Goal: Navigation & Orientation: Find specific page/section

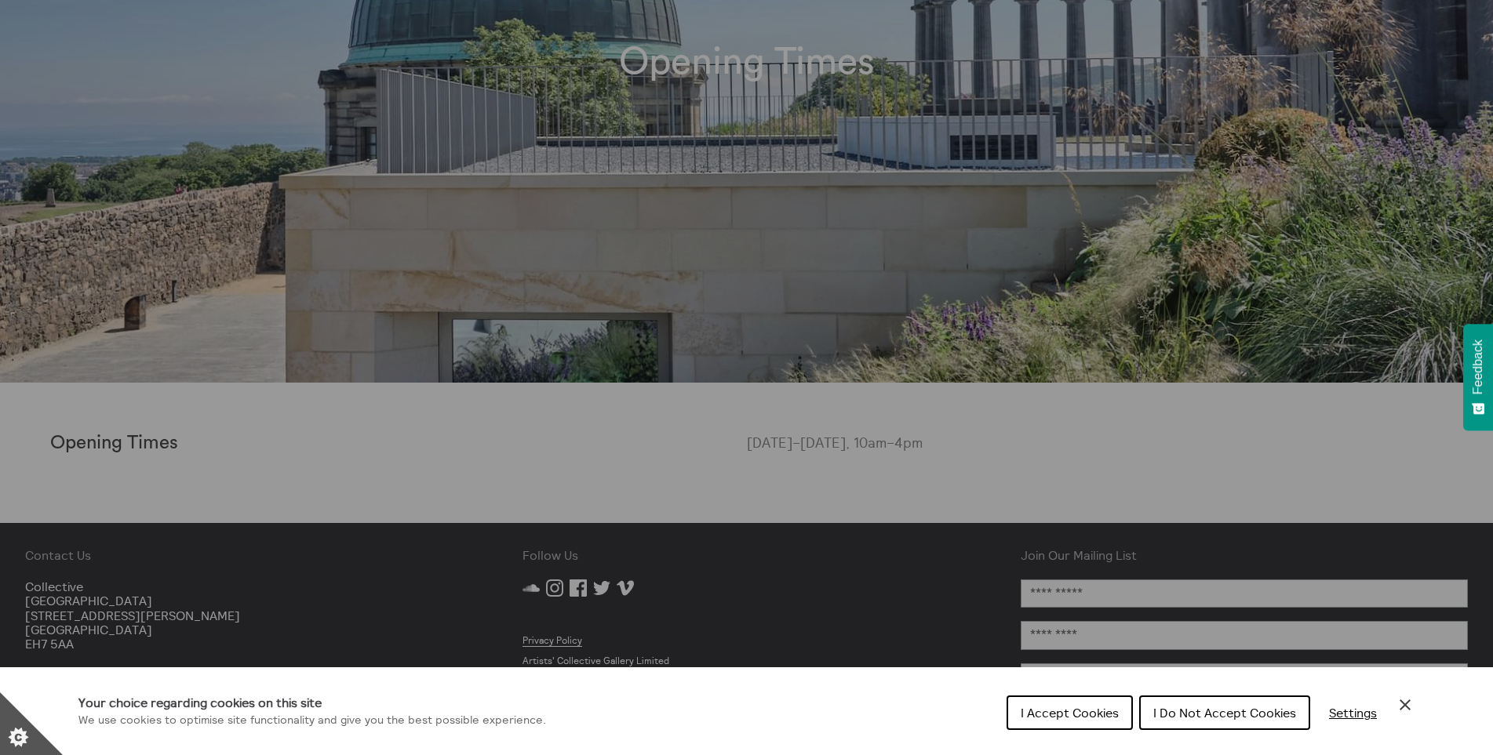
scroll to position [340, 0]
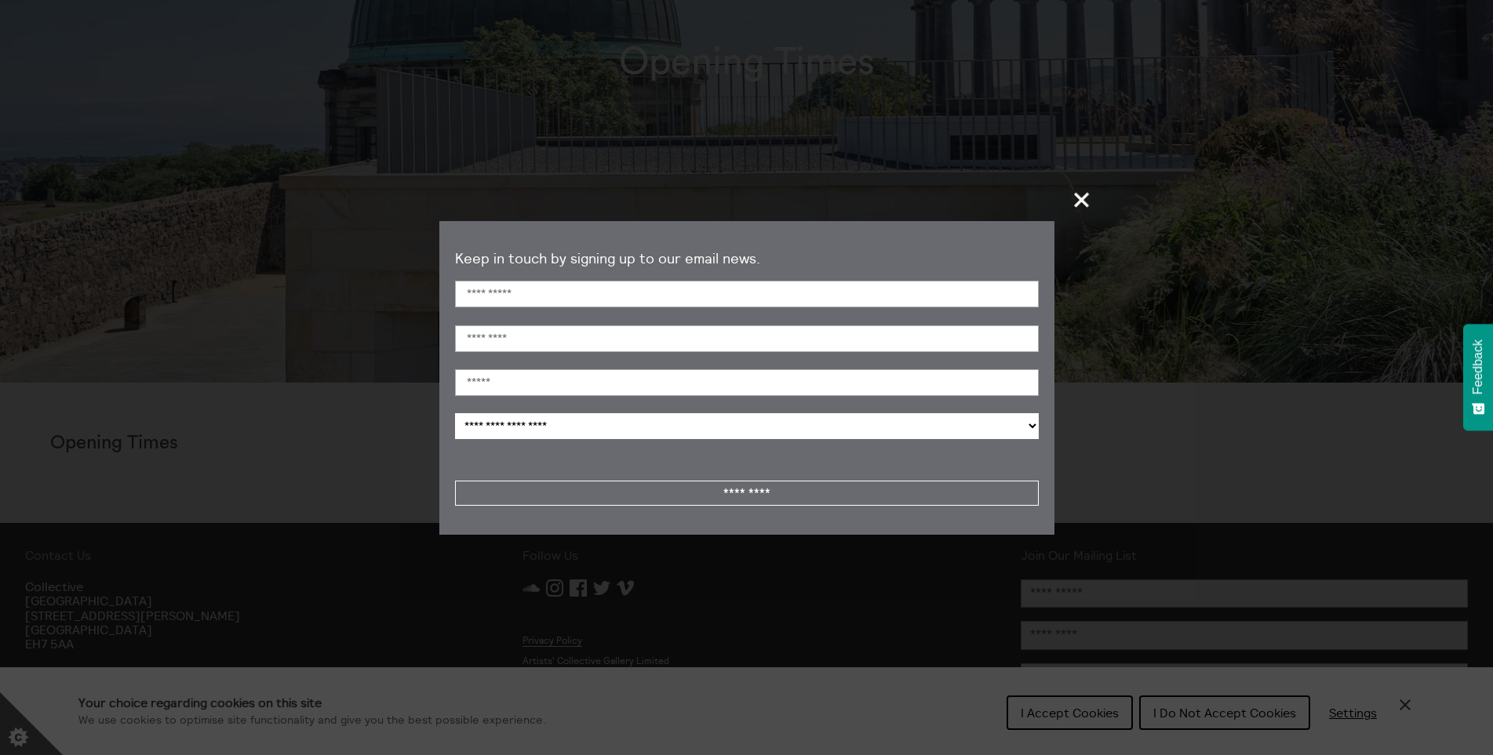
click at [1086, 198] on span "+" at bounding box center [1082, 200] width 46 height 46
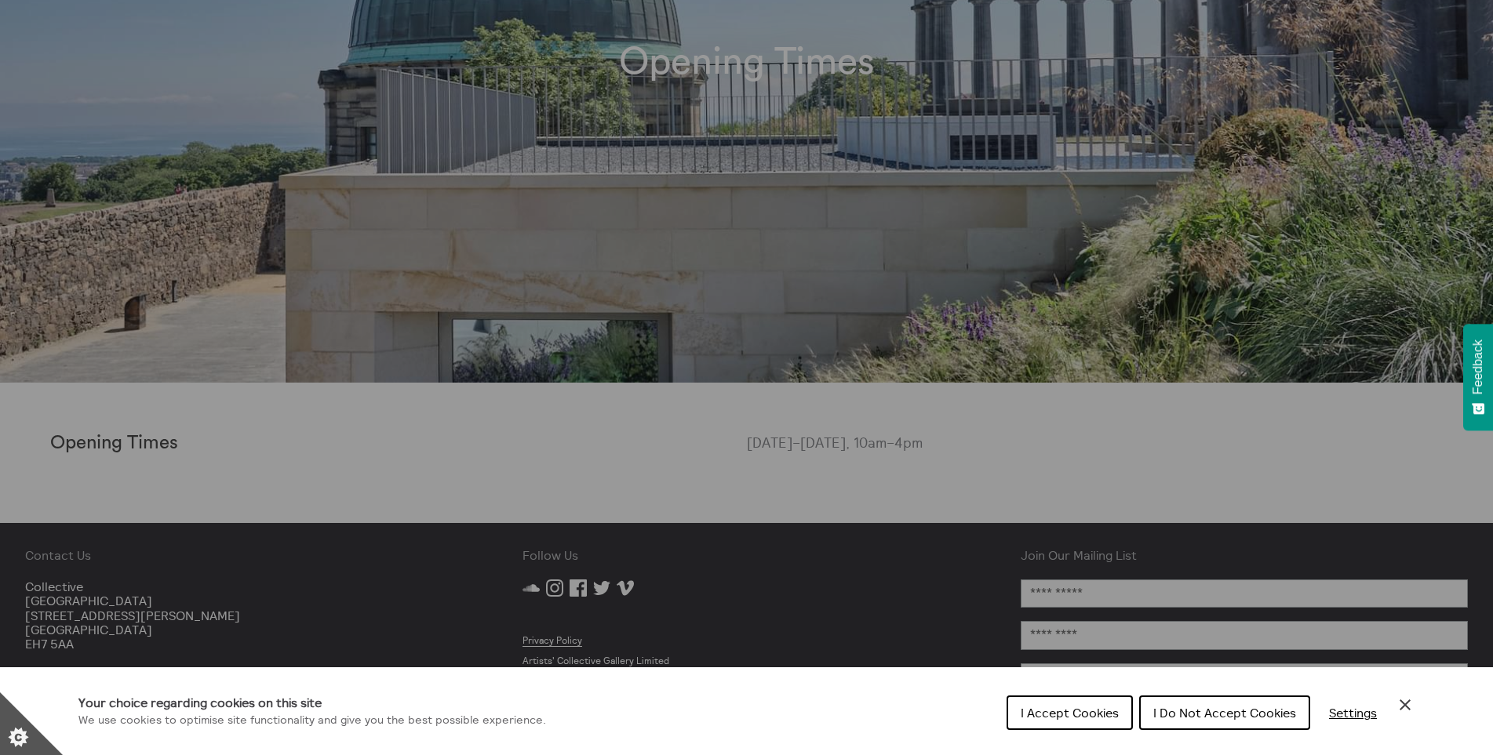
click at [1047, 716] on span "I Accept Cookies" at bounding box center [1070, 713] width 98 height 16
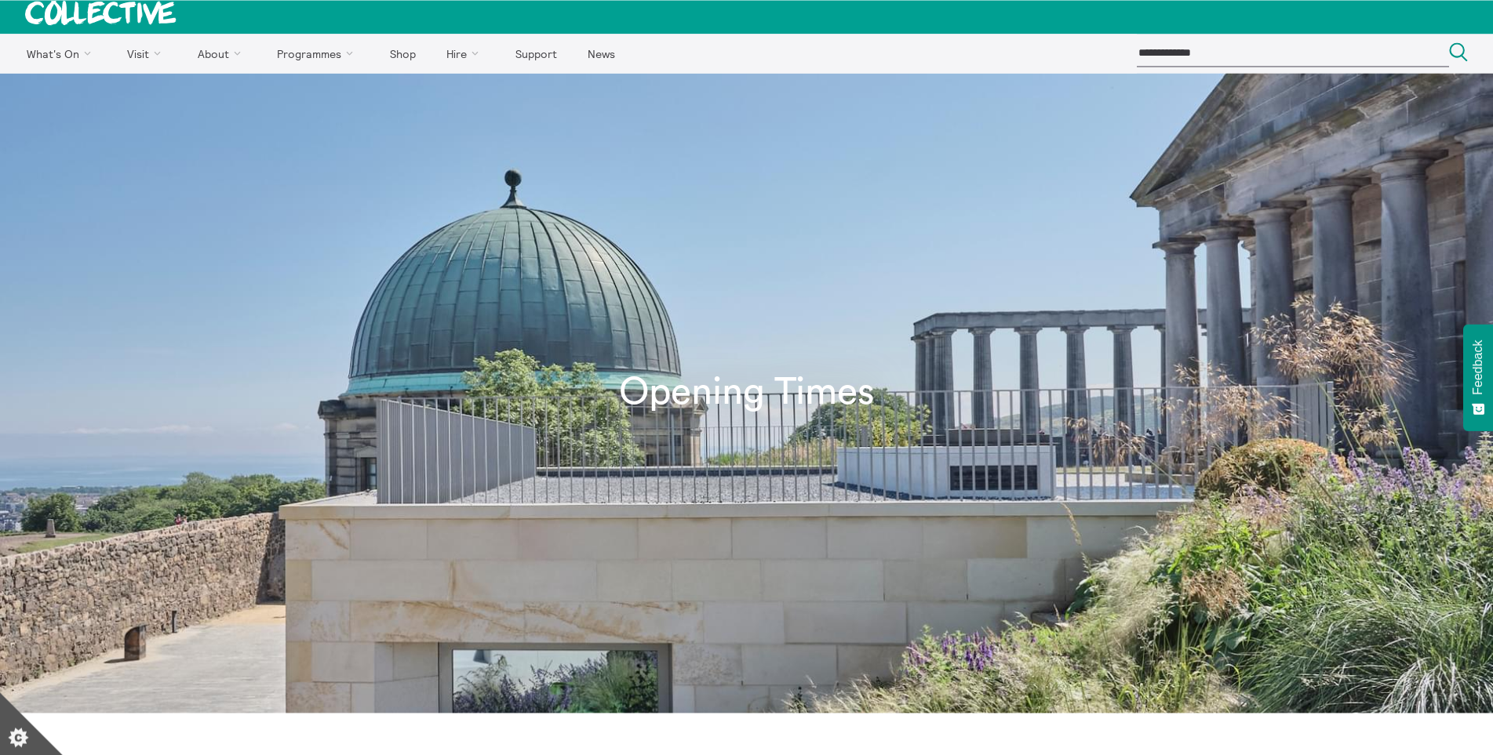
scroll to position [0, 0]
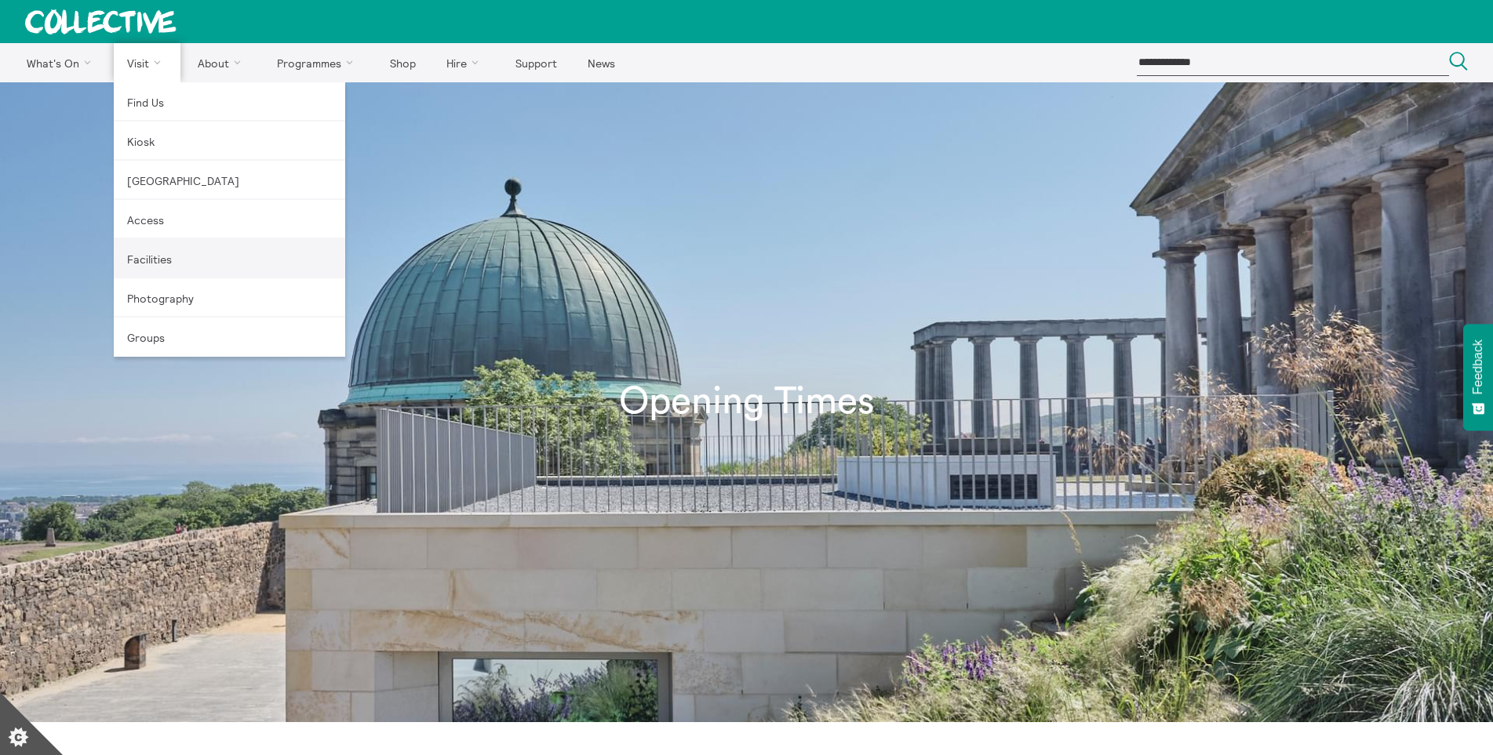
click at [151, 257] on link "Facilities" at bounding box center [229, 258] width 231 height 39
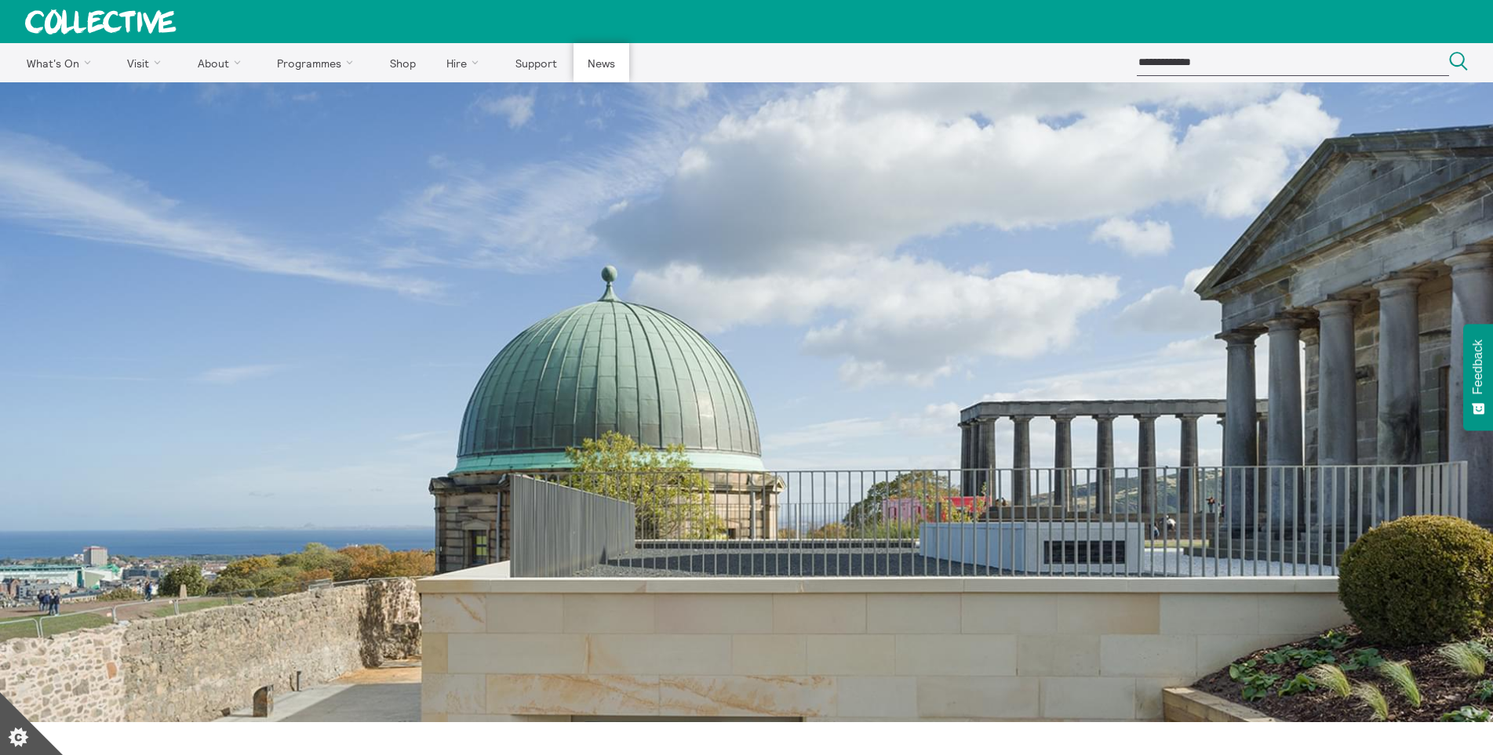
click at [595, 62] on link "News" at bounding box center [600, 62] width 55 height 39
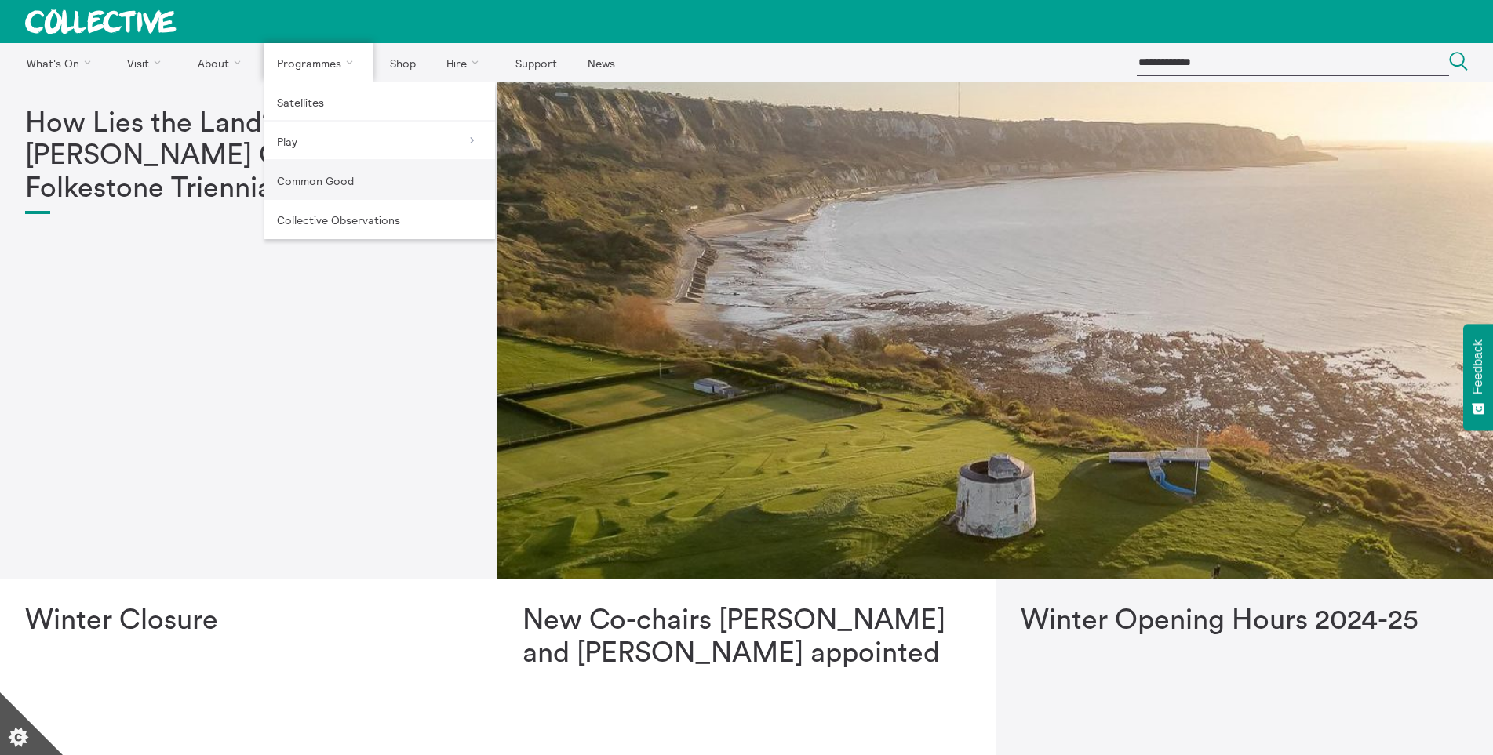
click at [319, 180] on link "Common Good" at bounding box center [379, 180] width 231 height 39
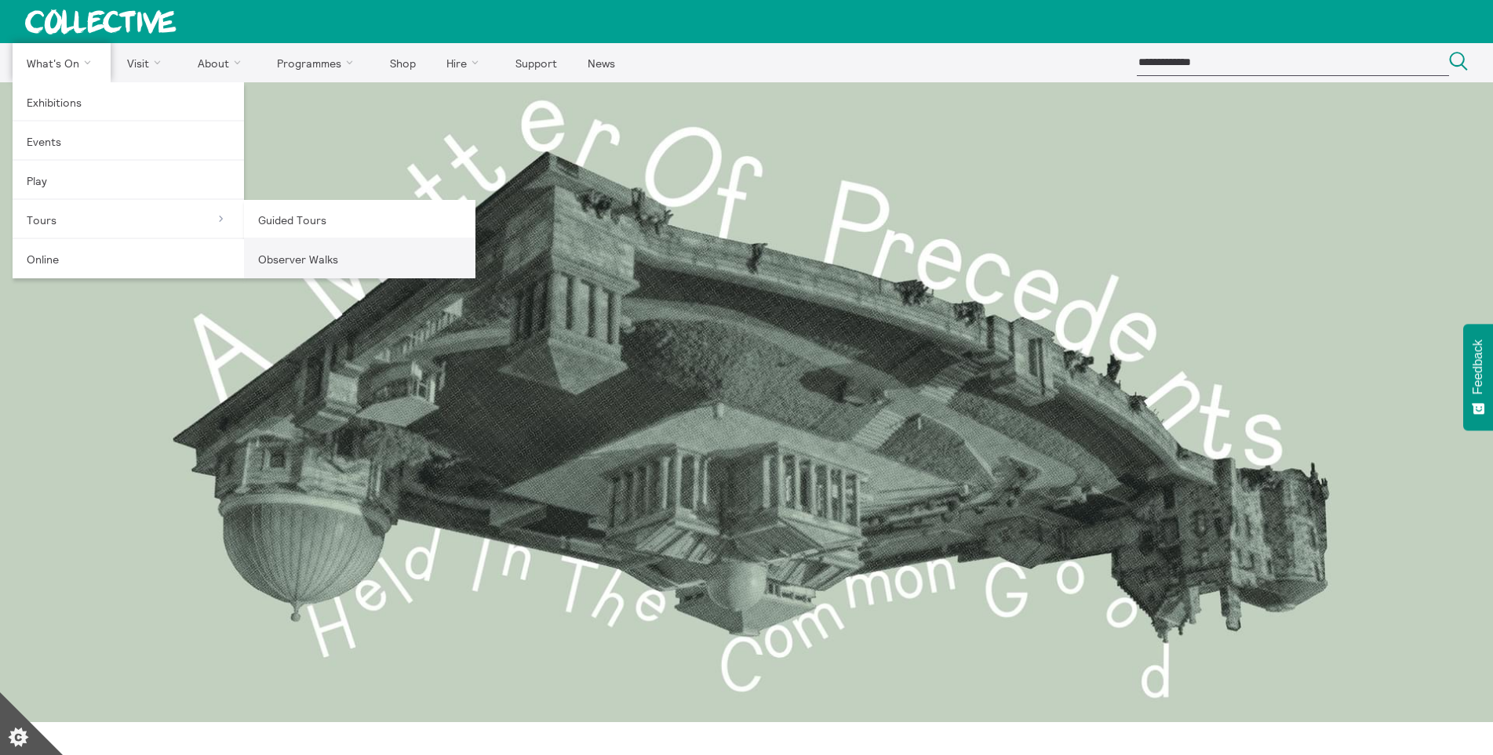
click at [299, 261] on link "Observer Walks" at bounding box center [359, 258] width 231 height 39
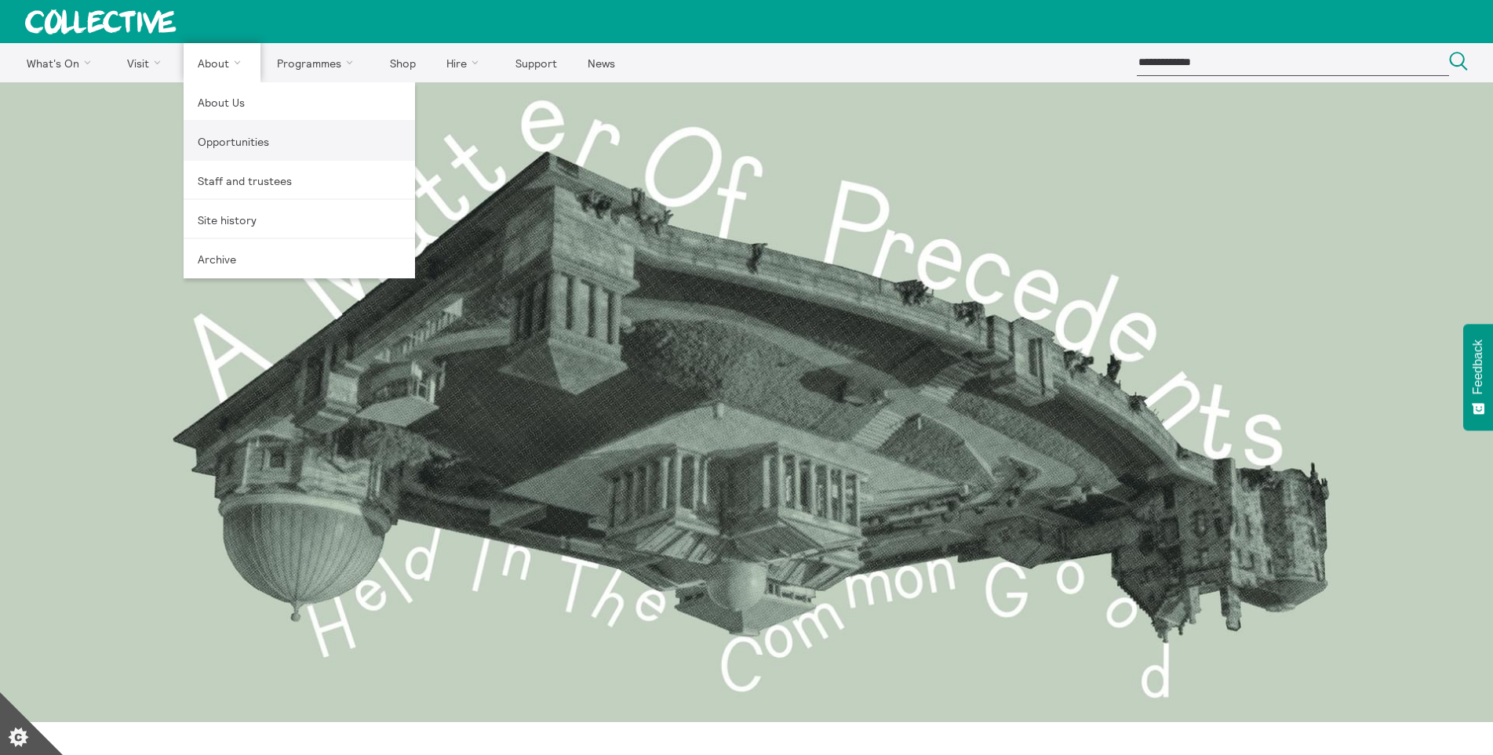
click at [220, 141] on link "Opportunities" at bounding box center [299, 141] width 231 height 39
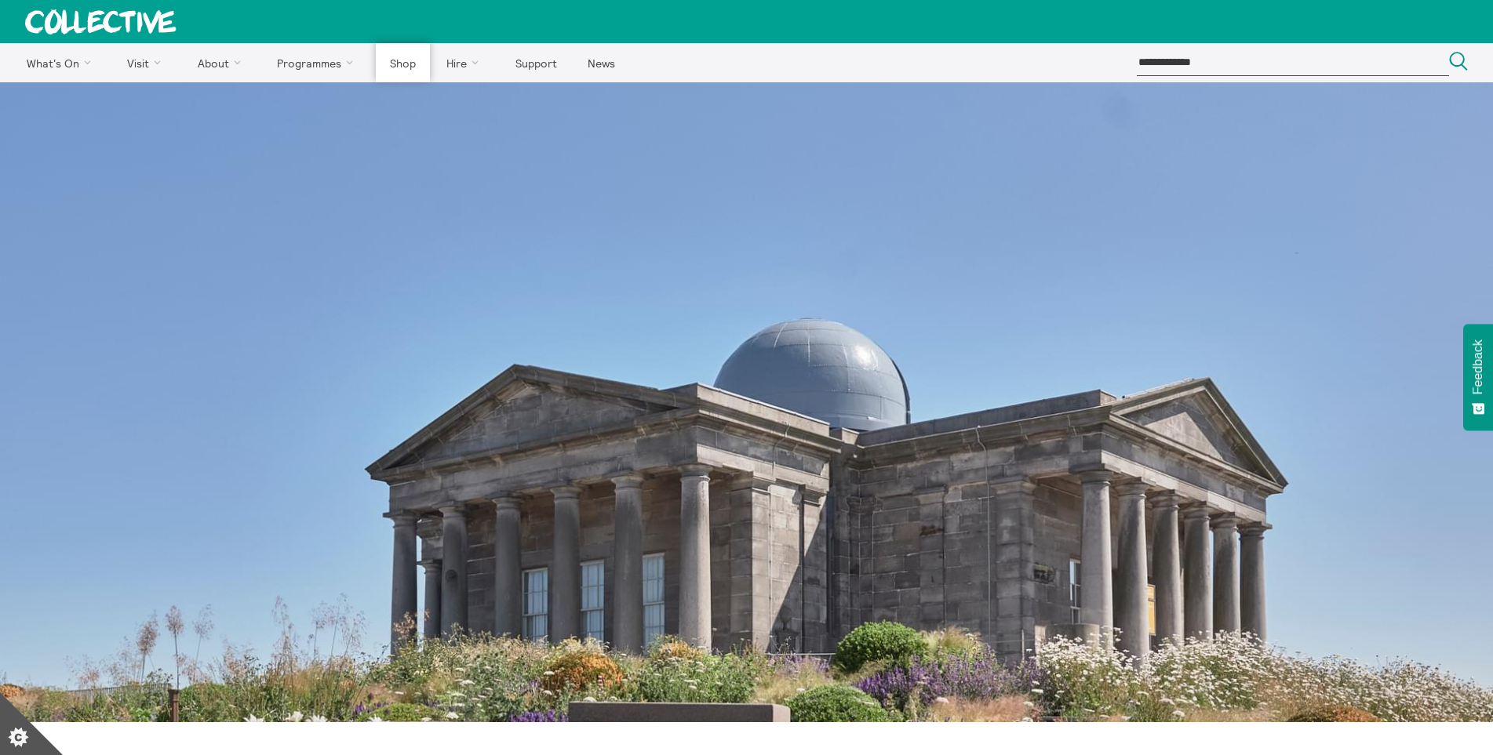
click at [399, 63] on link "Shop" at bounding box center [402, 62] width 53 height 39
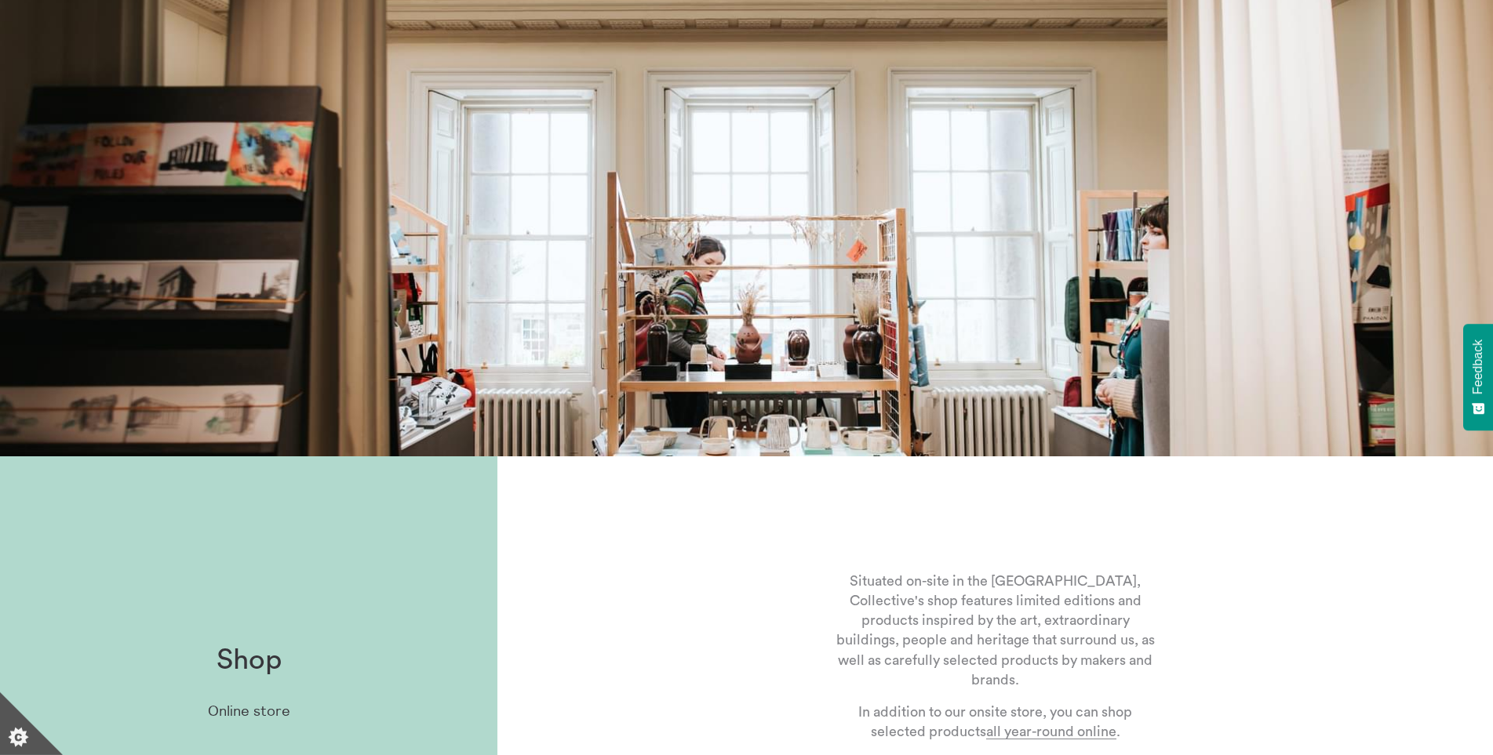
scroll to position [320, 0]
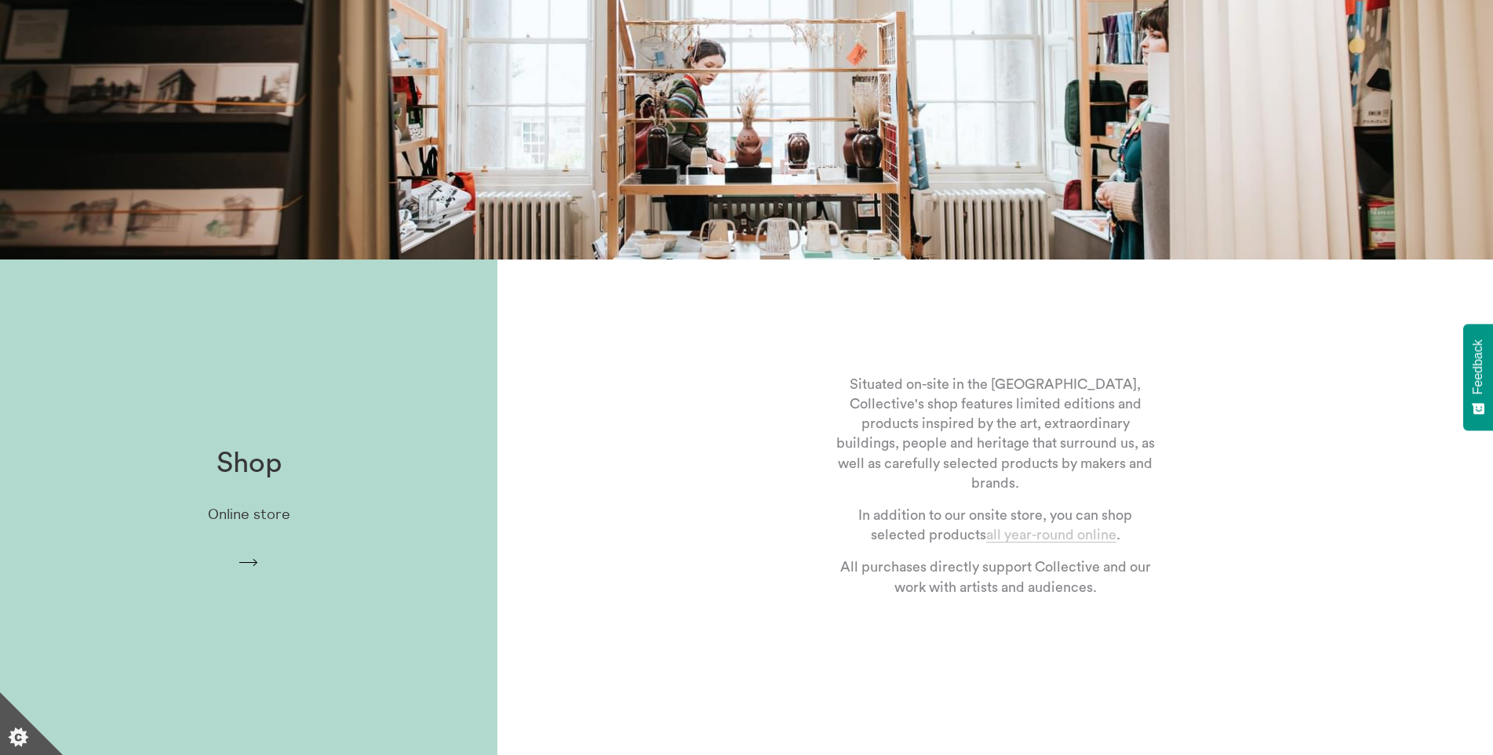
click at [1019, 536] on link "all year-round online" at bounding box center [1051, 535] width 130 height 15
